Goal: Transaction & Acquisition: Purchase product/service

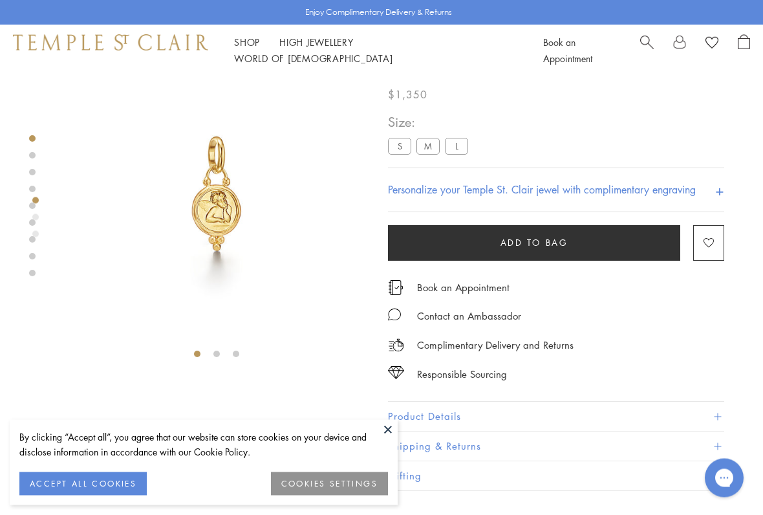
scroll to position [35, 0]
click at [429, 158] on div "**********" at bounding box center [556, 162] width 336 height 101
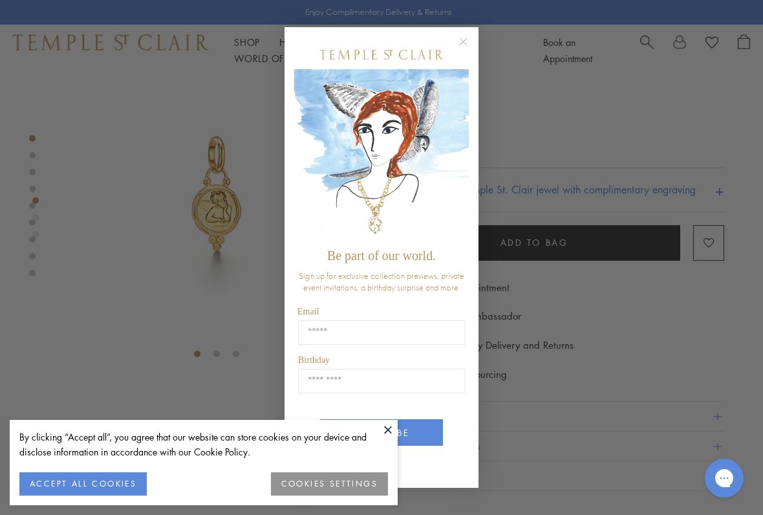
click at [456, 64] on div "POPUP Form" at bounding box center [381, 54] width 175 height 29
click at [462, 52] on button "Close dialog" at bounding box center [470, 48] width 16 height 16
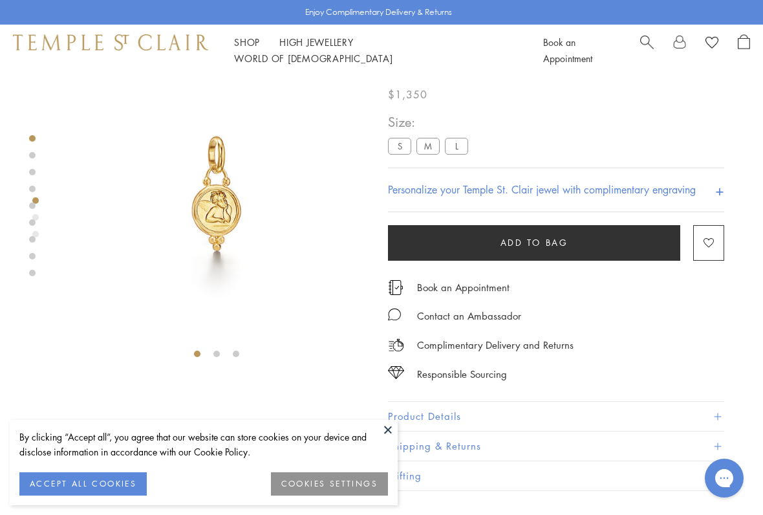
click at [432, 151] on label "M" at bounding box center [428, 146] width 23 height 16
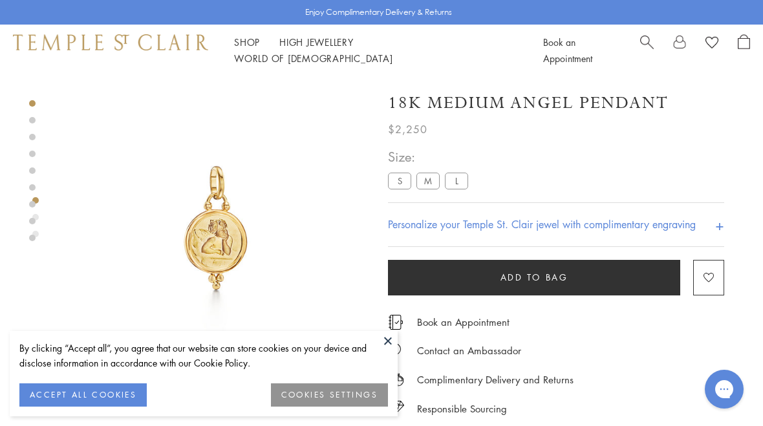
click at [455, 185] on label "L" at bounding box center [456, 181] width 23 height 16
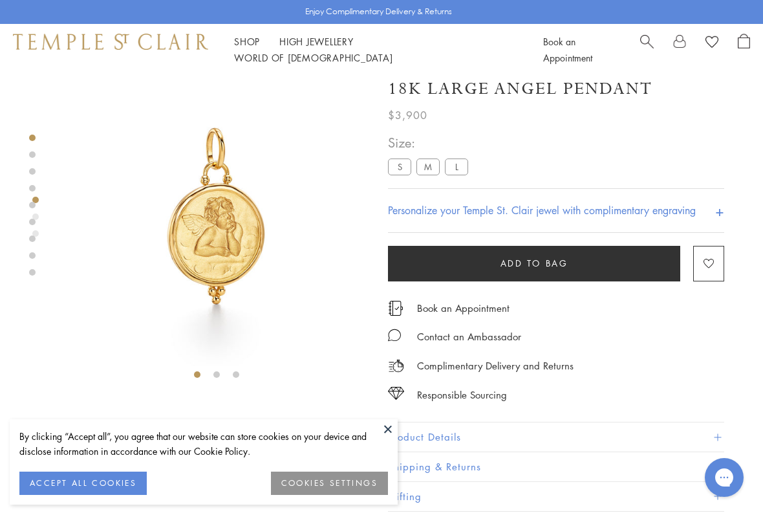
scroll to position [14, 0]
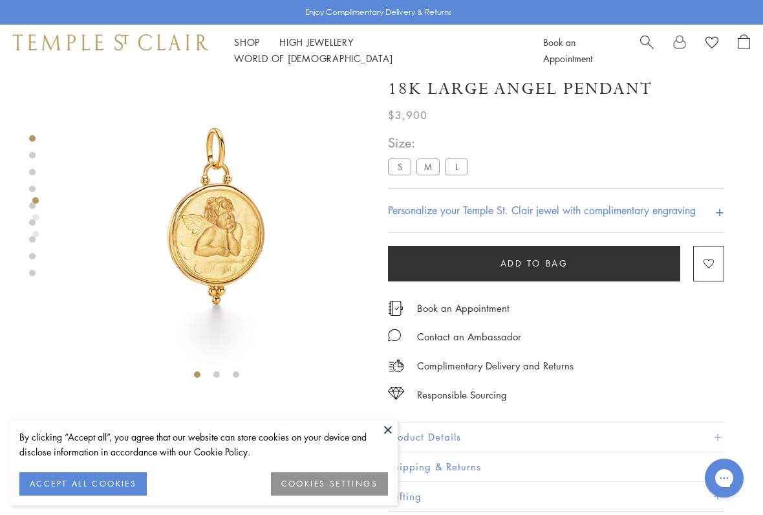
click at [396, 172] on label "S" at bounding box center [399, 167] width 23 height 16
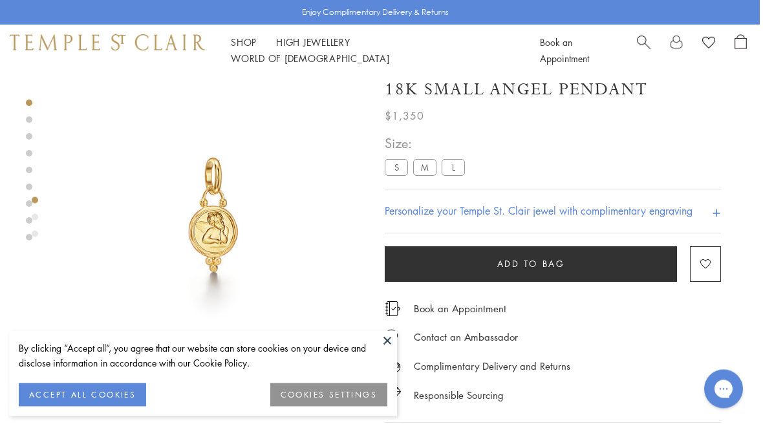
scroll to position [0, 3]
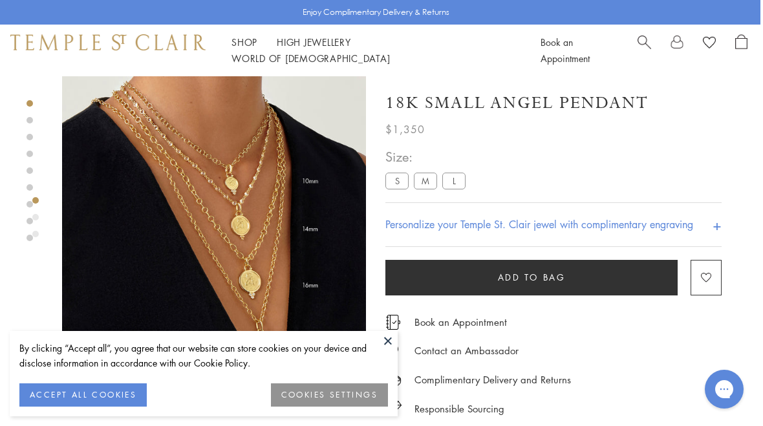
click at [391, 165] on div "Size: S M L" at bounding box center [427, 170] width 85 height 46
